Goal: Task Accomplishment & Management: Manage account settings

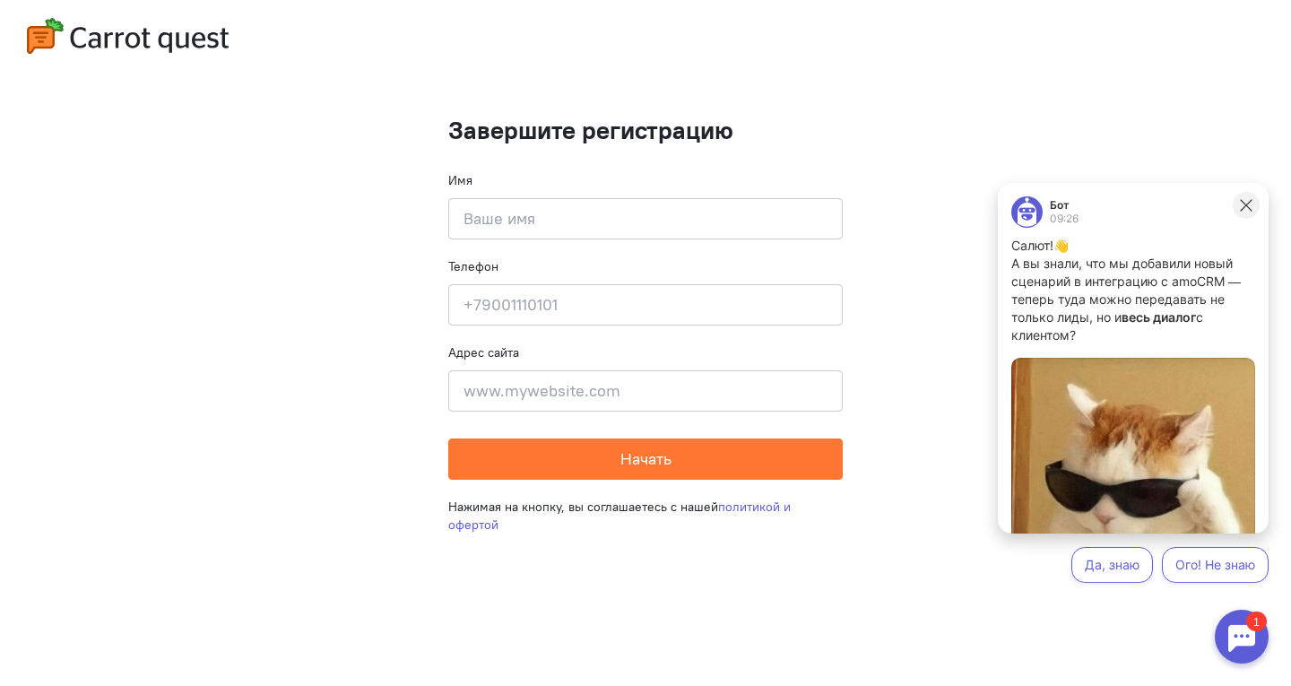
click at [1250, 200] on icon at bounding box center [1246, 205] width 16 height 16
